Goal: Task Accomplishment & Management: Use online tool/utility

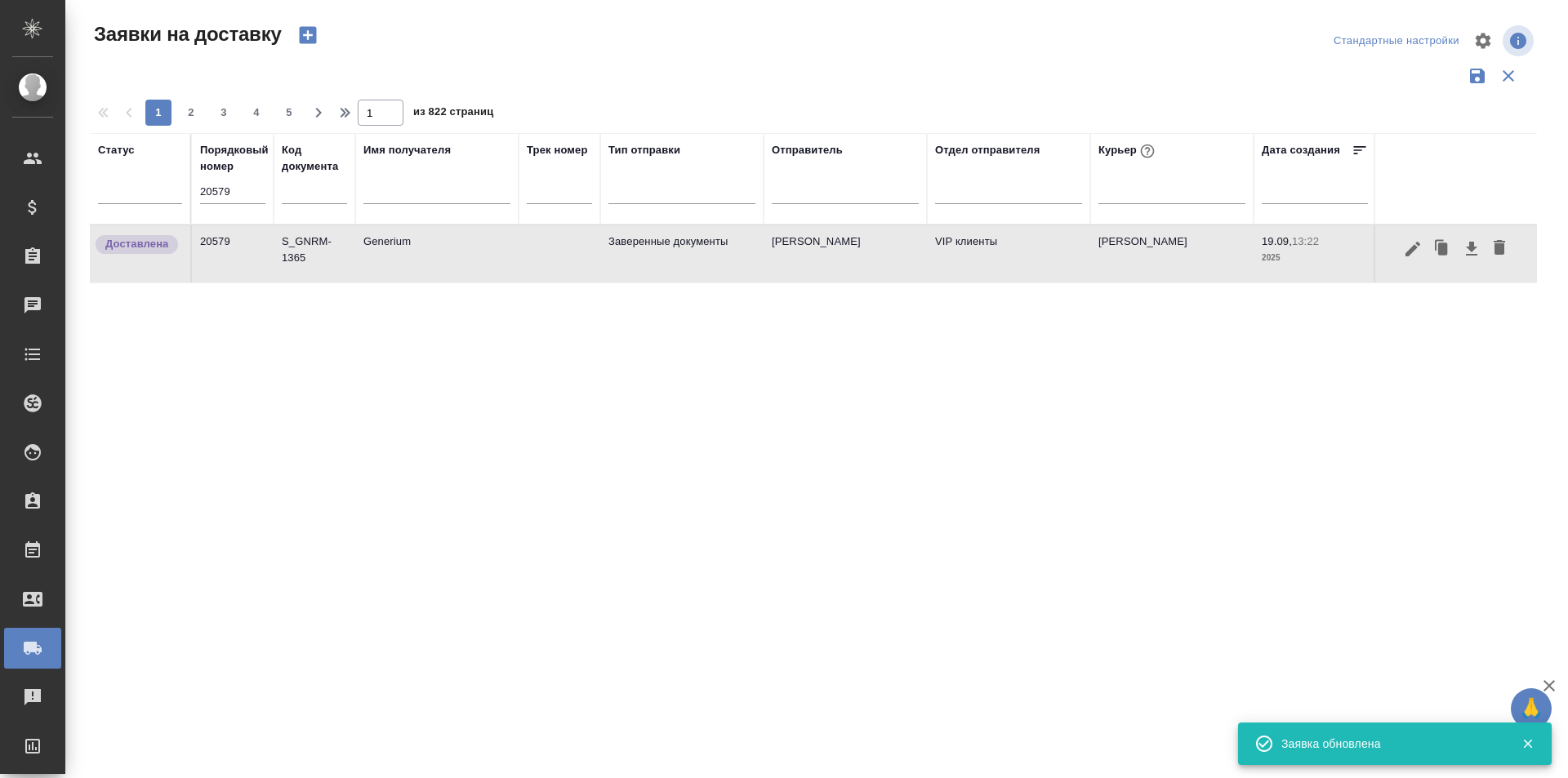
click at [245, 187] on input "20579" at bounding box center [232, 192] width 65 height 23
paste input "98"
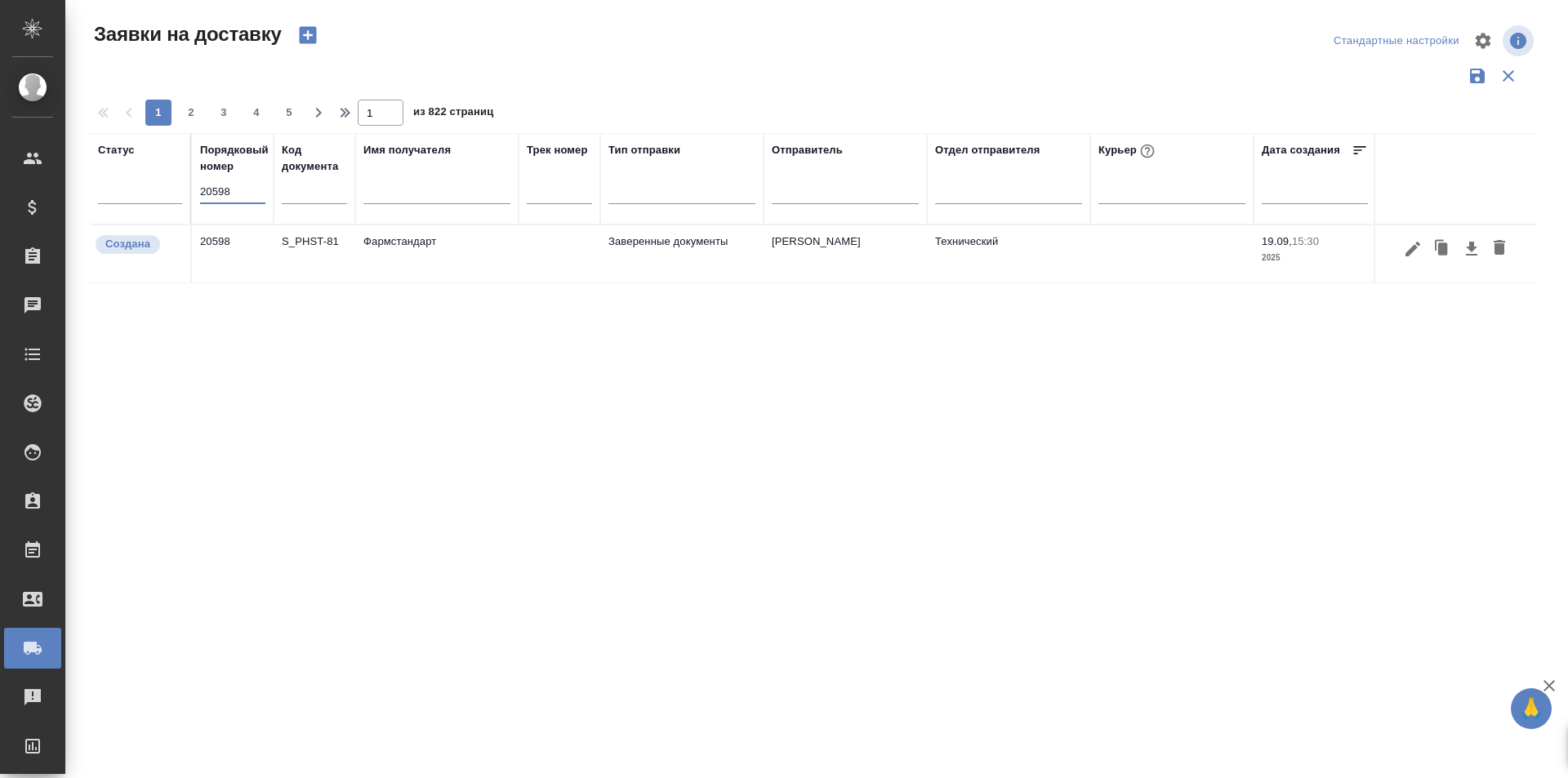
type input "20598"
click at [1411, 250] on icon "button" at bounding box center [1414, 248] width 15 height 15
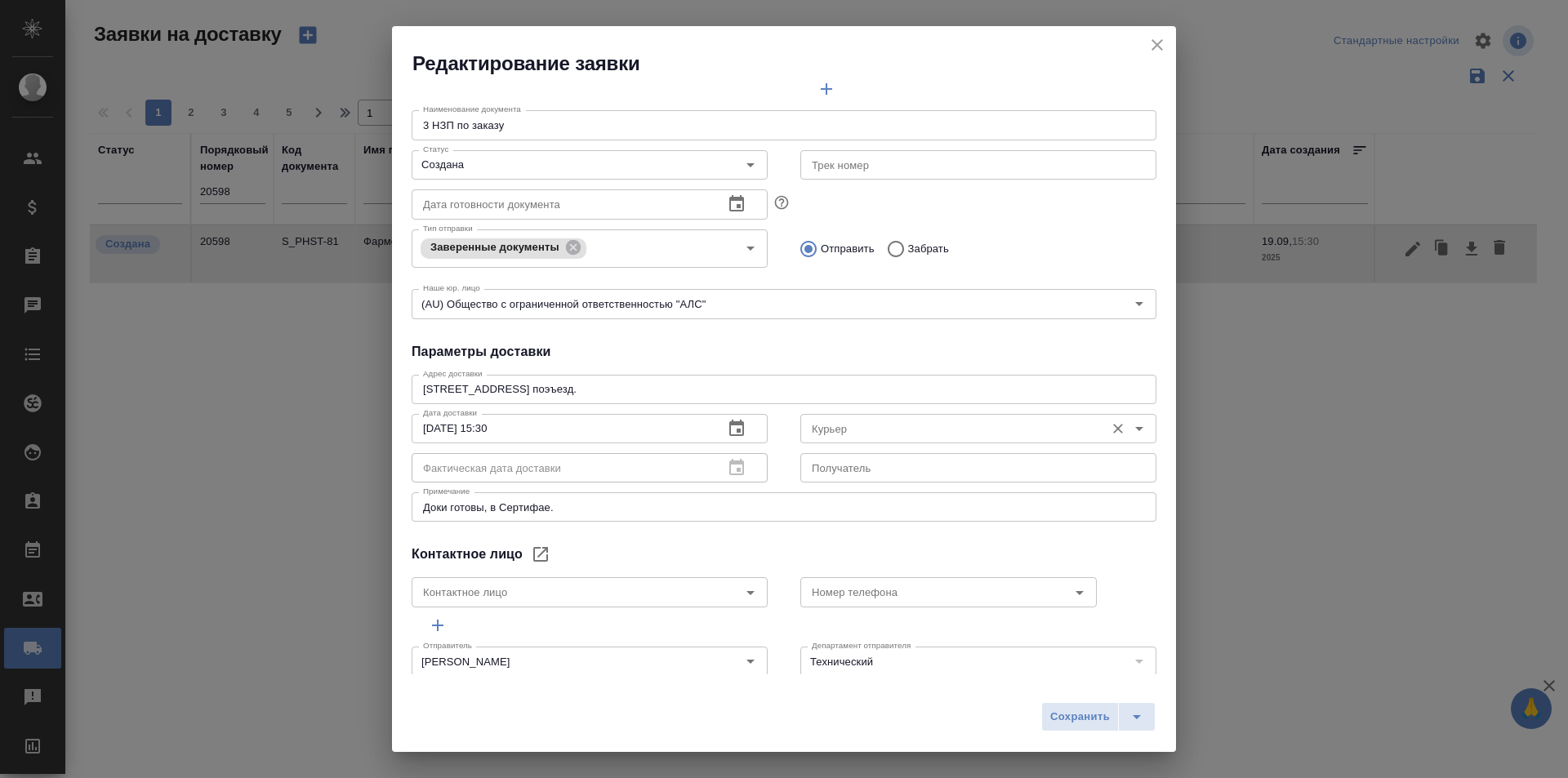
scroll to position [222, 0]
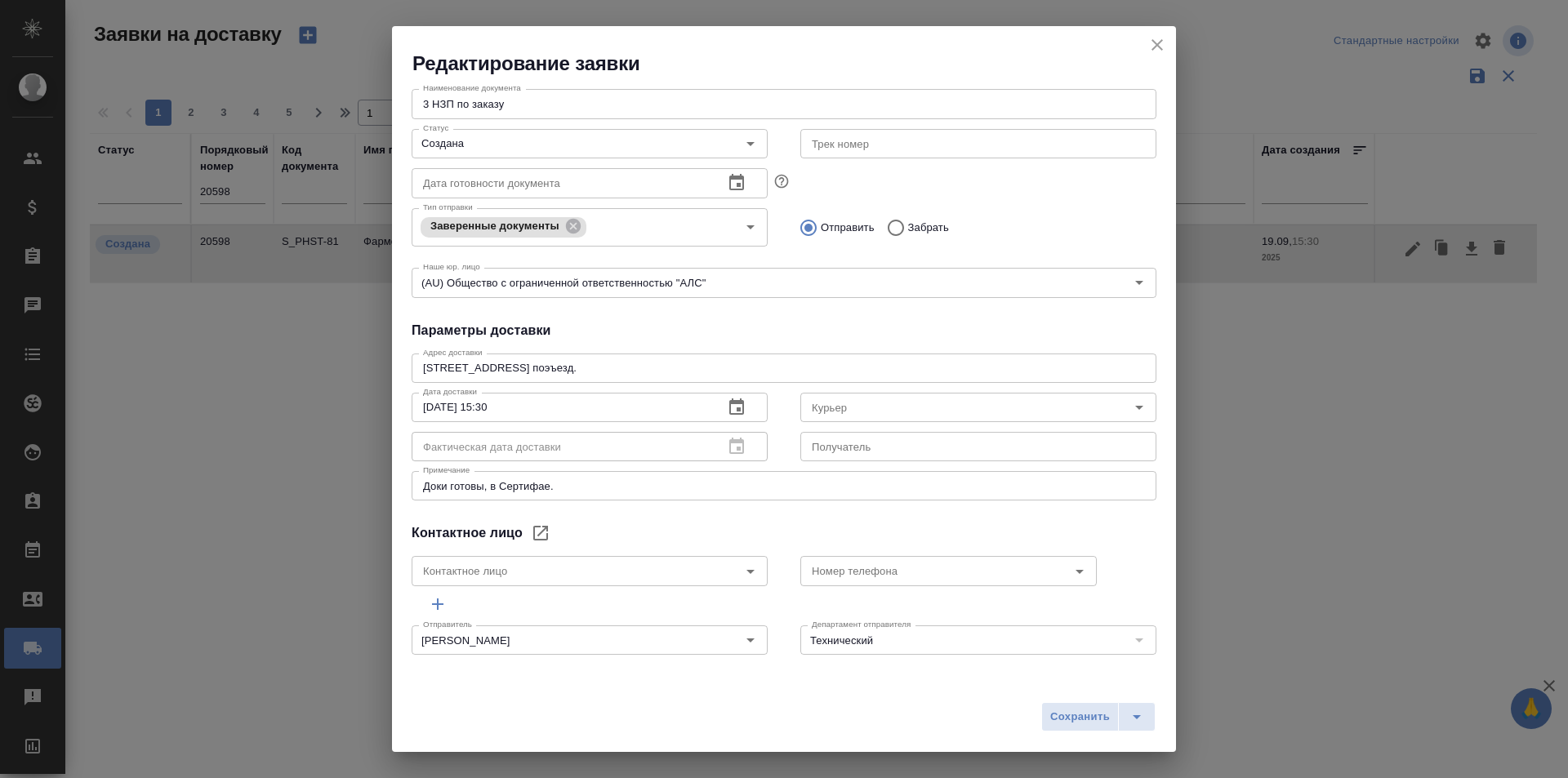
click at [1149, 48] on icon "close" at bounding box center [1157, 44] width 20 height 20
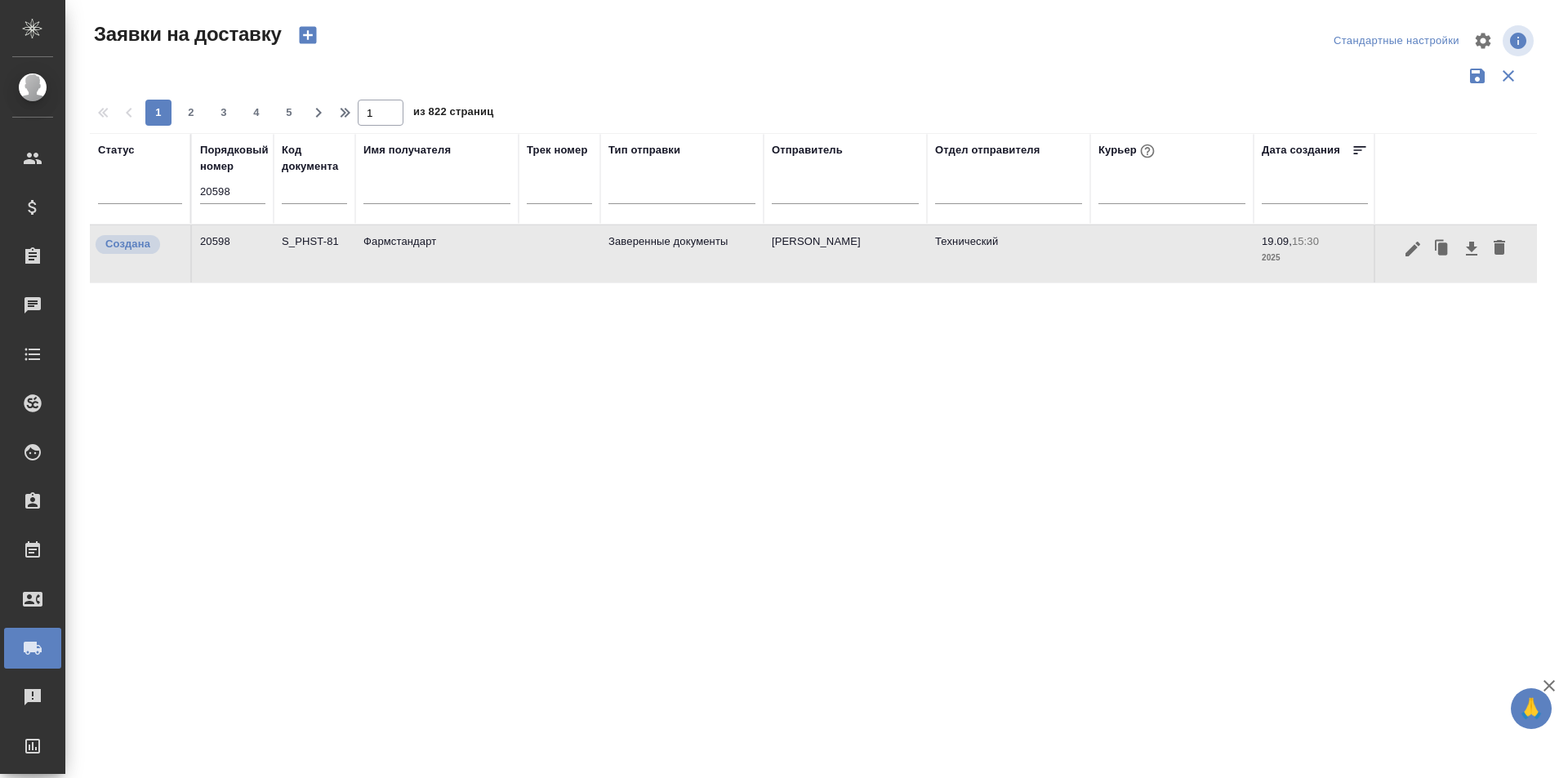
click at [1403, 265] on td at bounding box center [1455, 254] width 164 height 57
click at [1403, 259] on button "button" at bounding box center [1413, 249] width 27 height 31
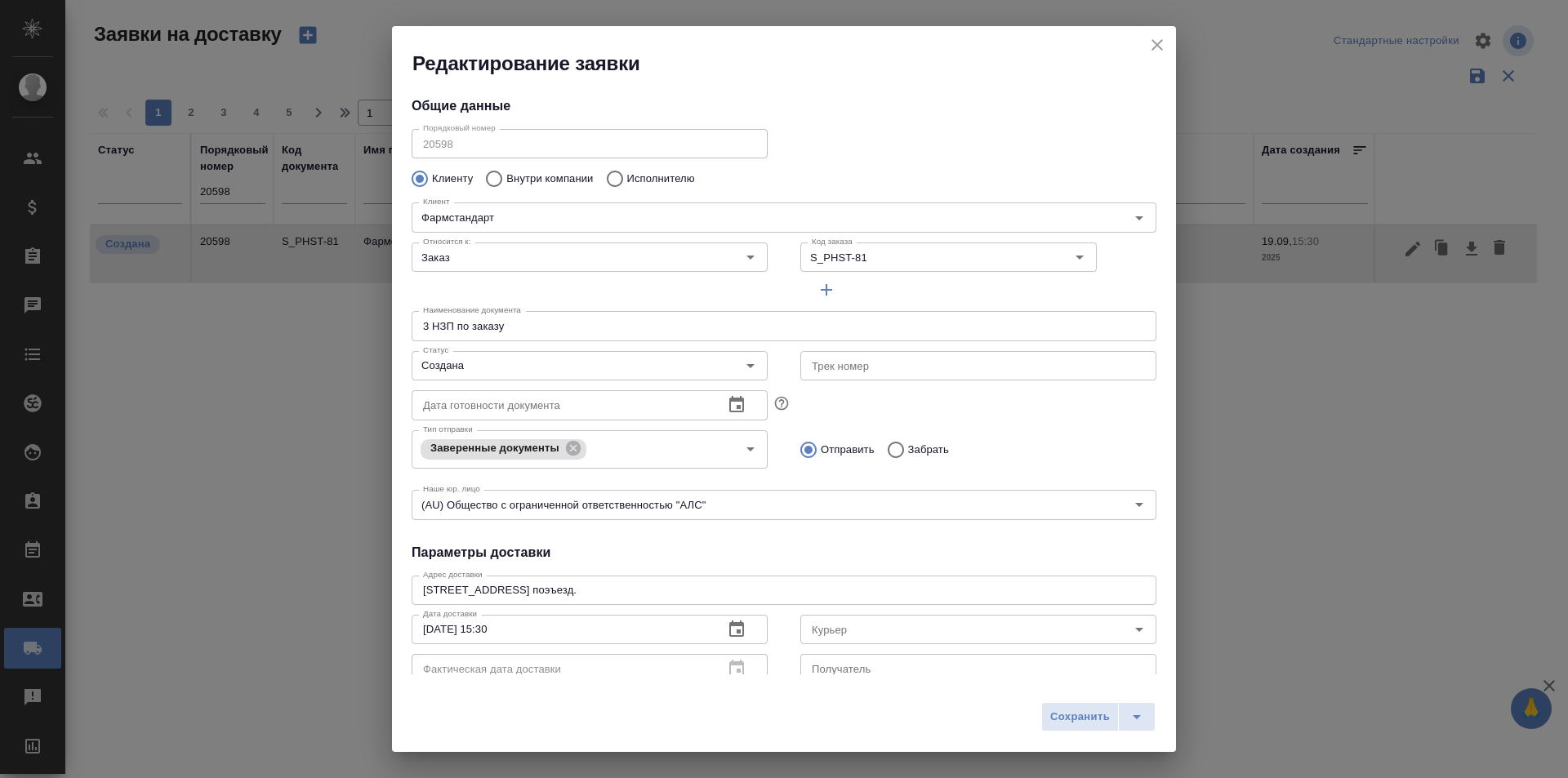
type input "Носач [PERSON_NAME]"
type input "[PHONE_NUMBER]"
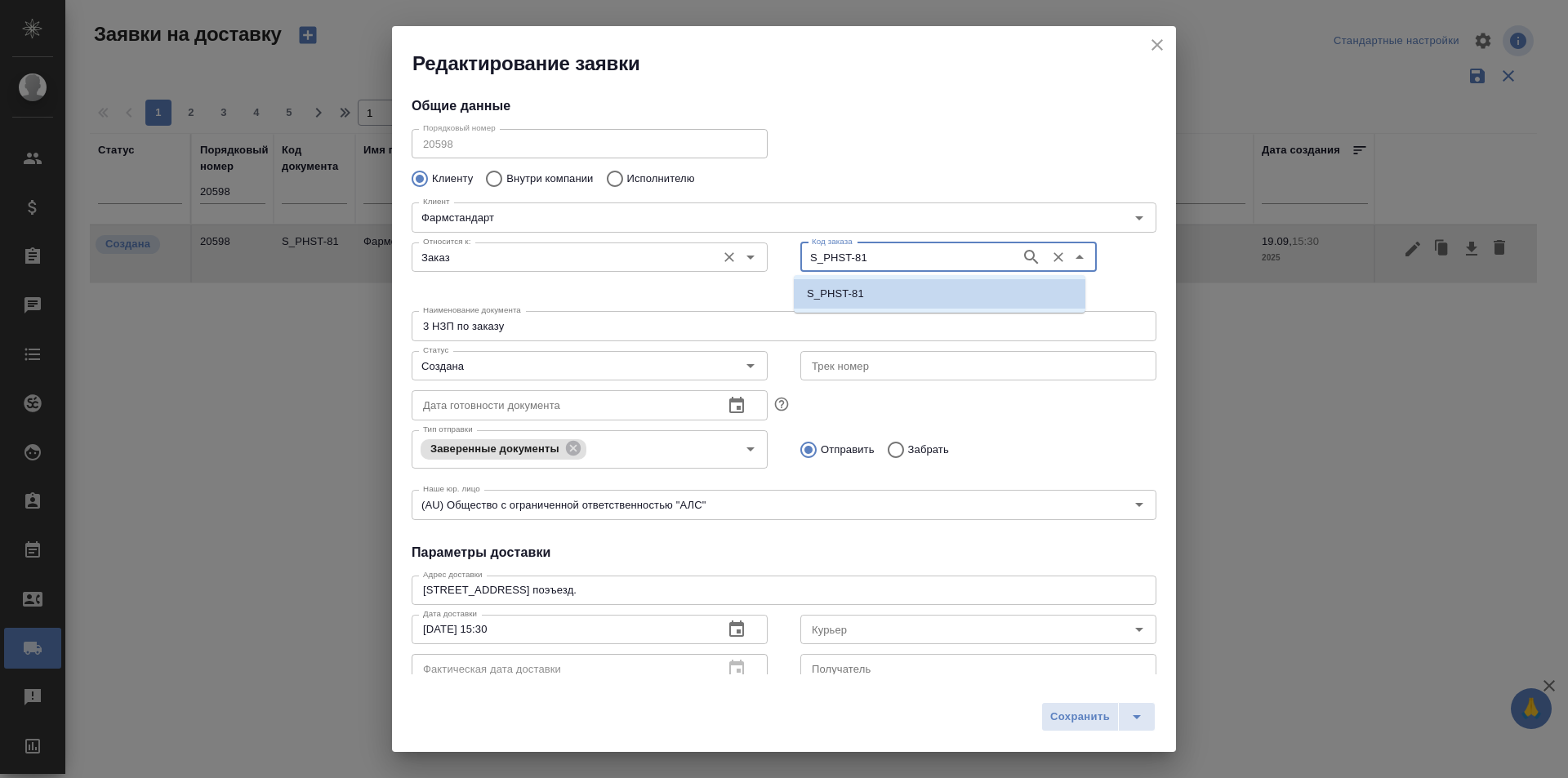
drag, startPoint x: 870, startPoint y: 256, endPoint x: 739, endPoint y: 256, distance: 131.0
click at [739, 256] on div "Относится к: Заказ Относится к: Код заказа S_PHST-81 Код заказа" at bounding box center [784, 270] width 777 height 101
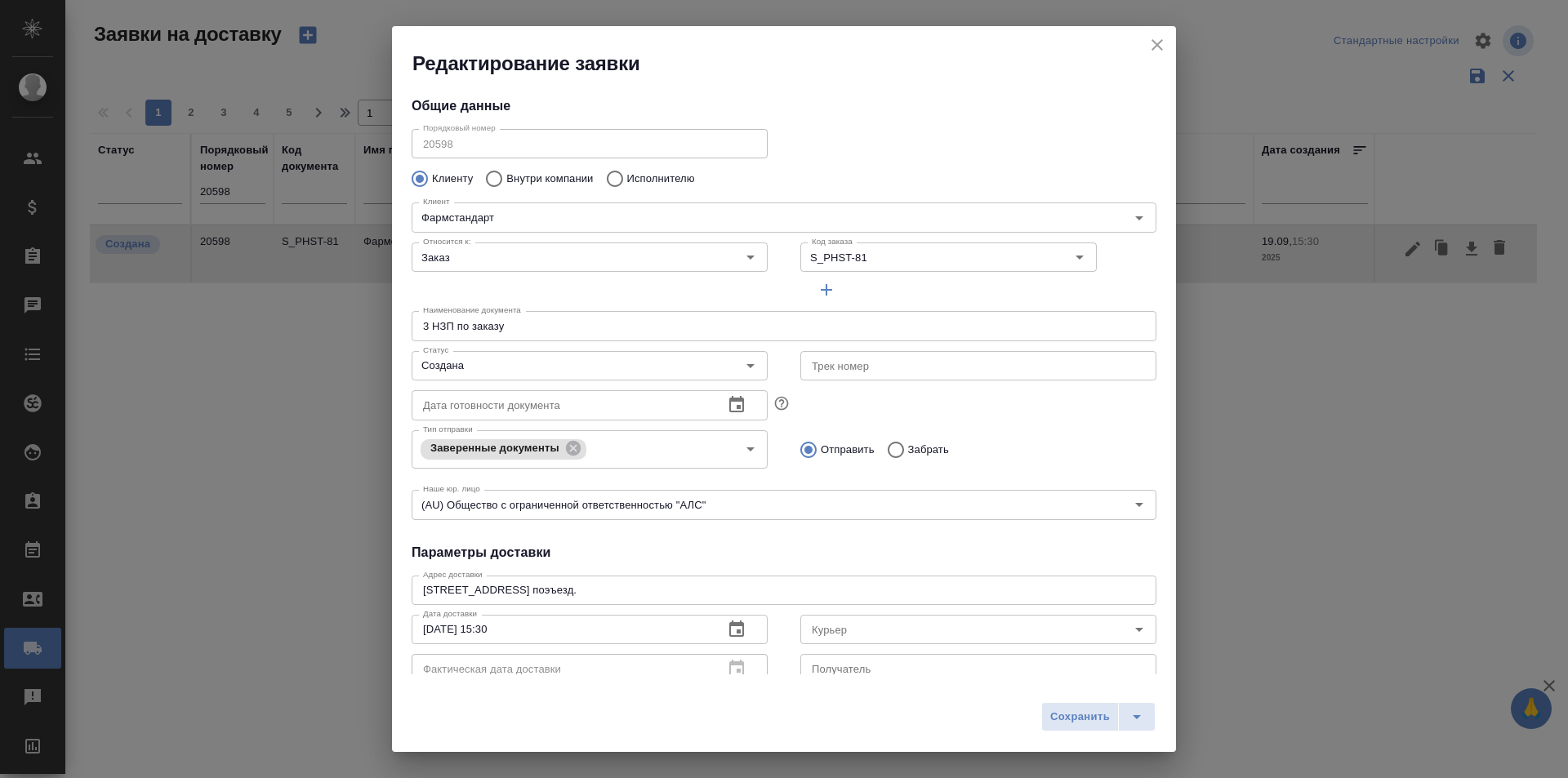
click at [1114, 405] on div "Дата готовности документа Дата готовности документа" at bounding box center [784, 403] width 777 height 72
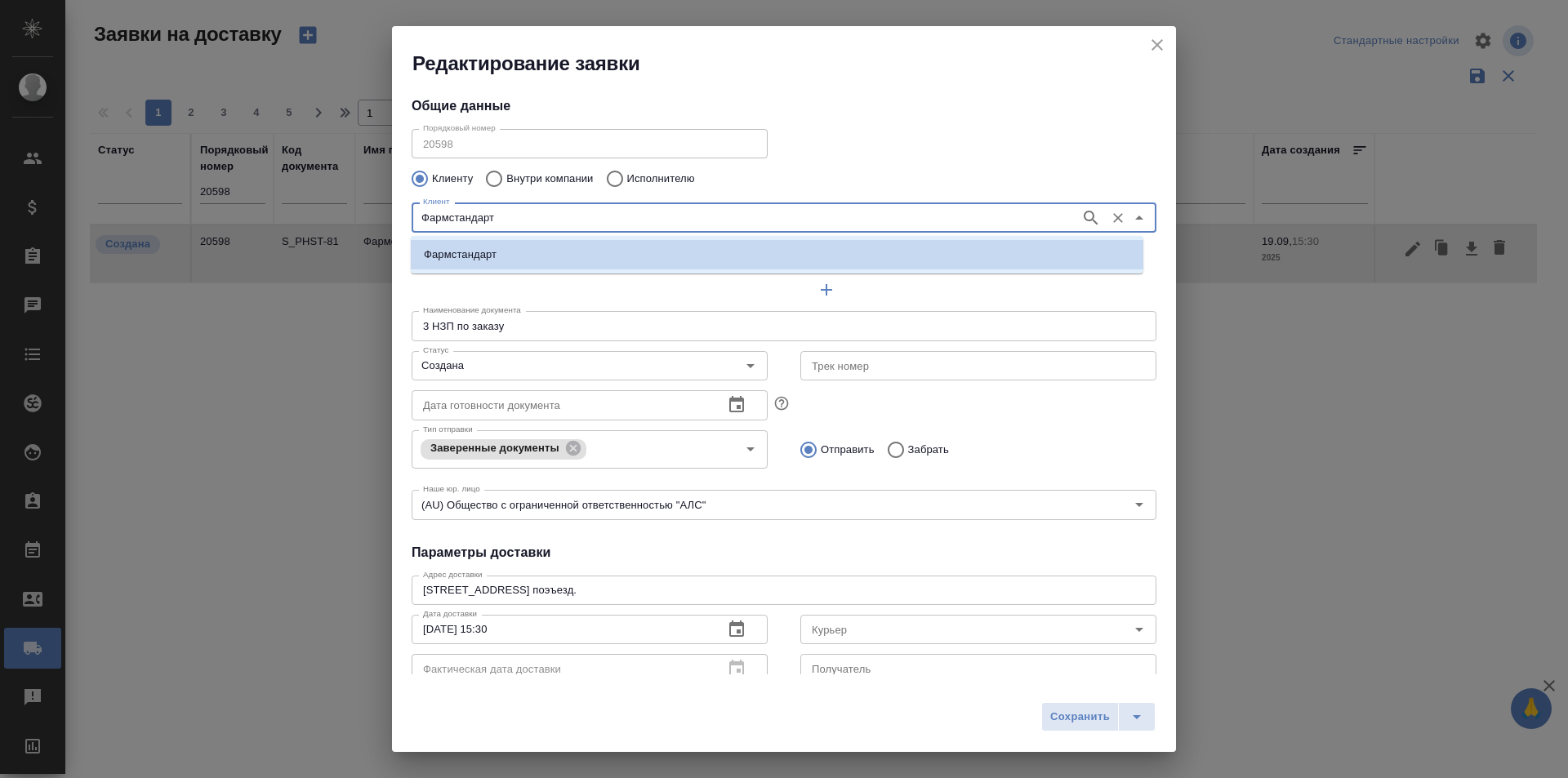
drag, startPoint x: 522, startPoint y: 223, endPoint x: 364, endPoint y: 215, distance: 158.2
click at [364, 215] on div "Редактирование заявки Общие данные Порядковый номер 20598 Порядковый номер Клие…" at bounding box center [784, 389] width 1568 height 778
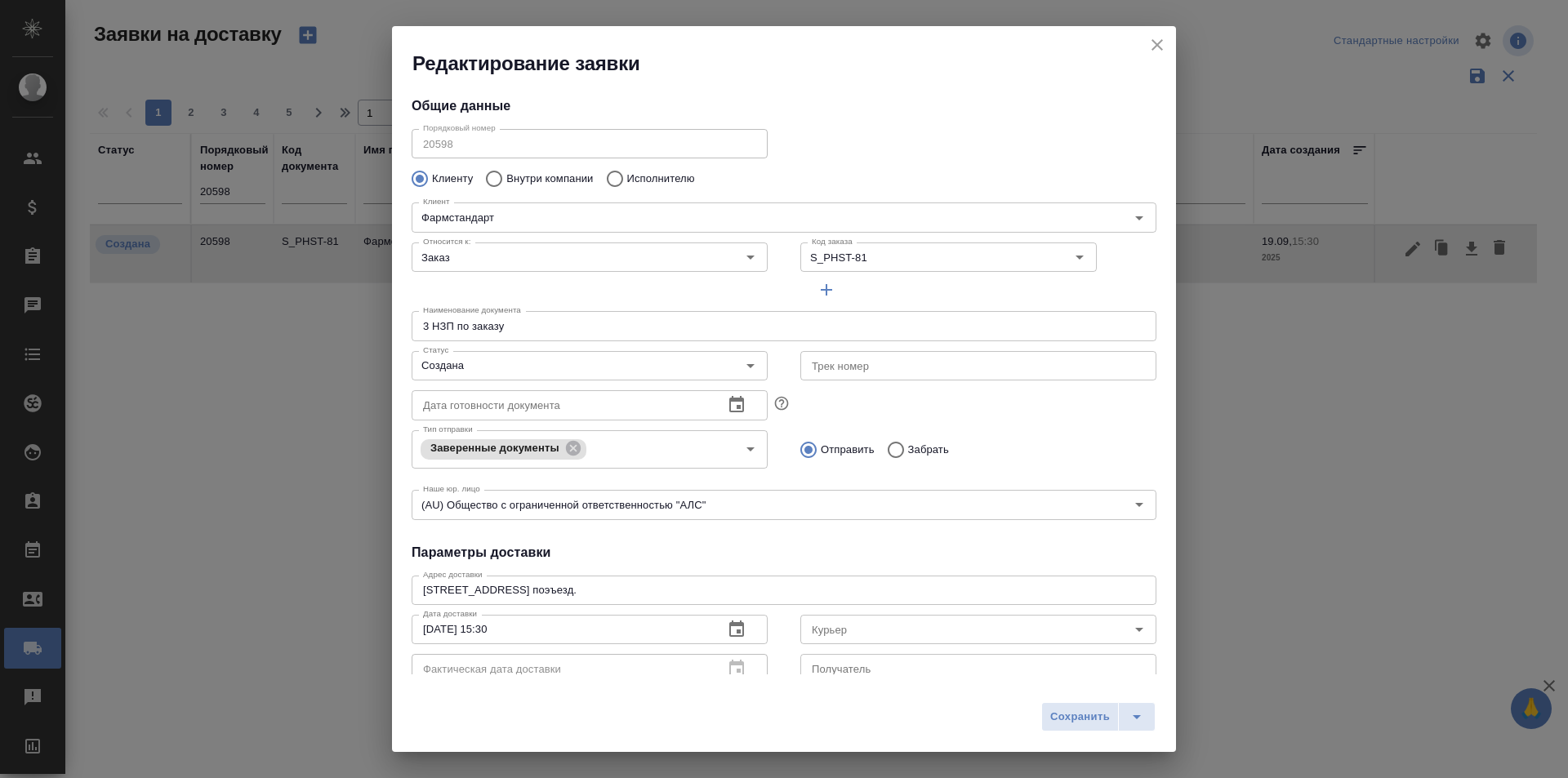
click at [1106, 444] on div "Отправить Забрать" at bounding box center [978, 450] width 356 height 34
click at [1155, 51] on icon "close" at bounding box center [1157, 44] width 20 height 20
